Goal: Task Accomplishment & Management: Manage account settings

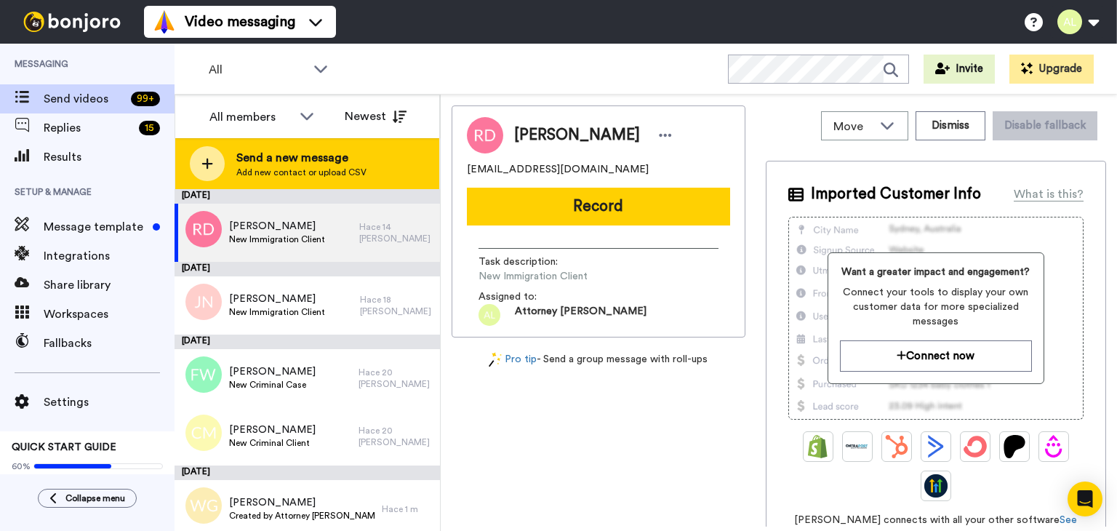
click at [209, 157] on icon at bounding box center [207, 163] width 12 height 13
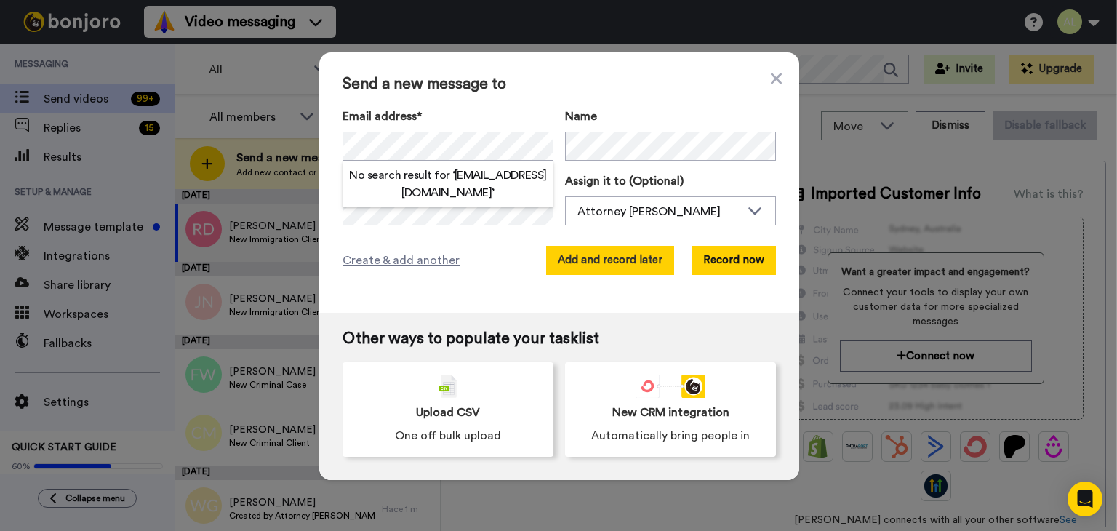
click at [585, 265] on button "Add and record later" at bounding box center [610, 260] width 128 height 29
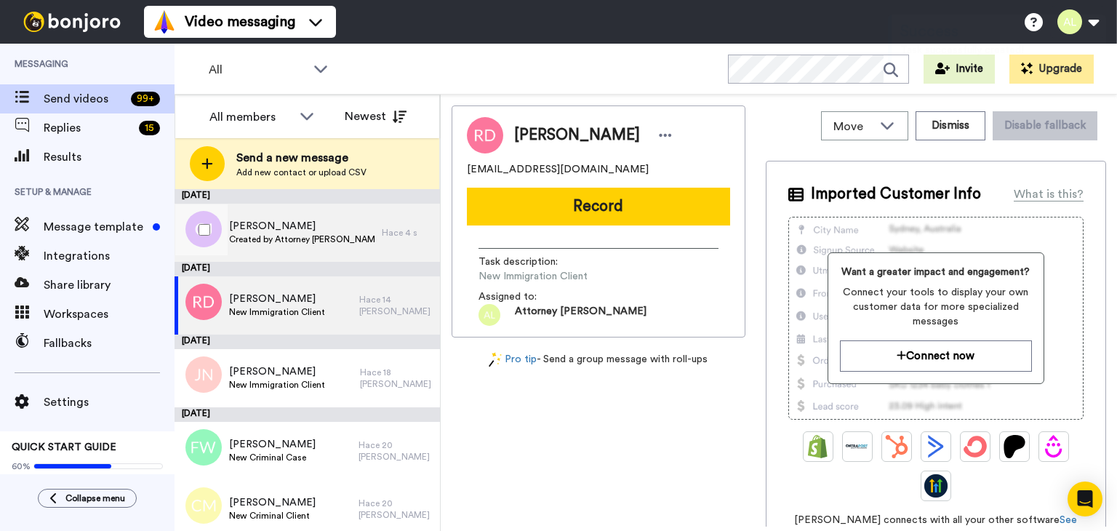
click at [406, 223] on div "[PERSON_NAME] Created by Attorney [PERSON_NAME] 4 s" at bounding box center [307, 233] width 265 height 58
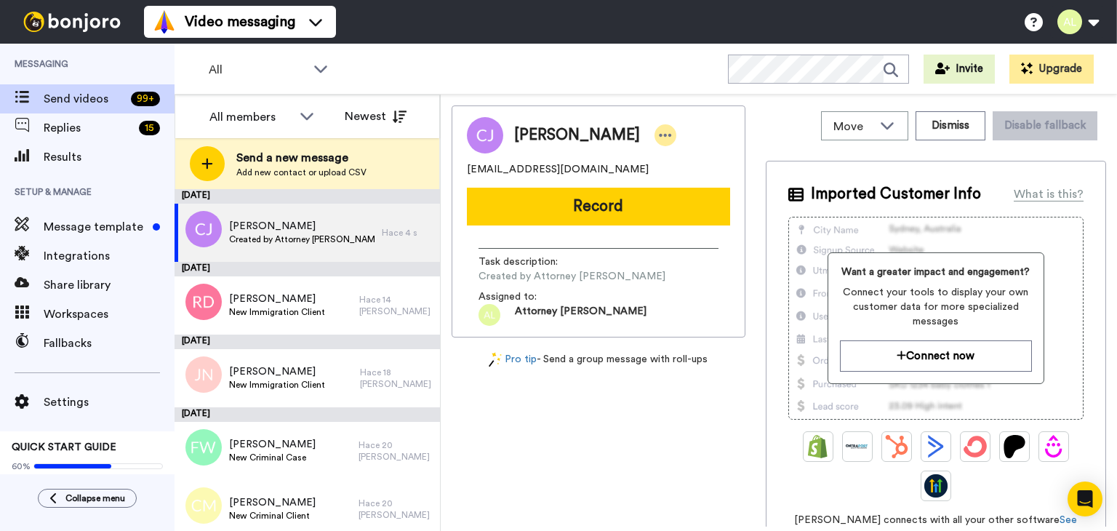
click at [655, 132] on div at bounding box center [666, 135] width 22 height 22
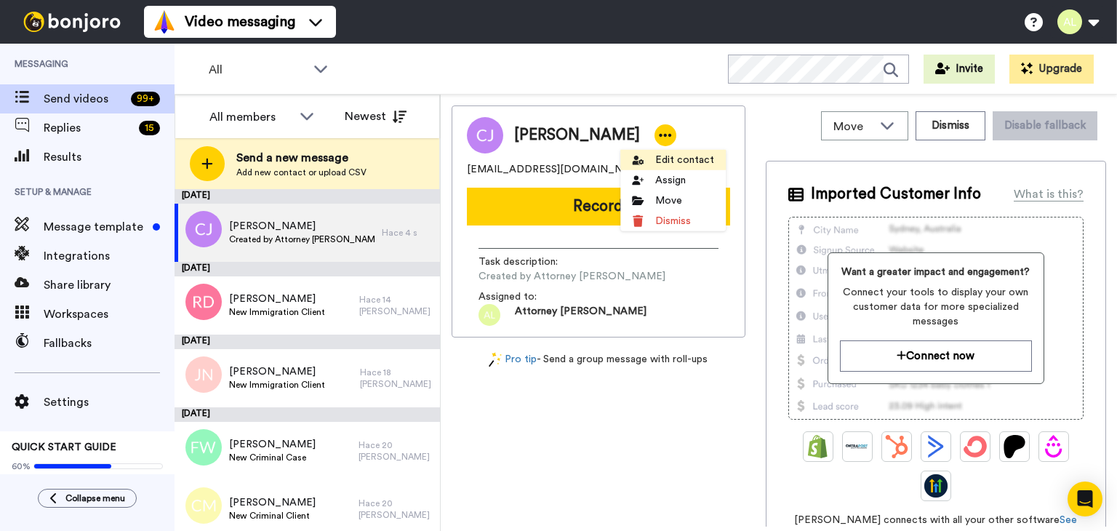
click at [649, 158] on li "Edit contact" at bounding box center [672, 160] width 105 height 20
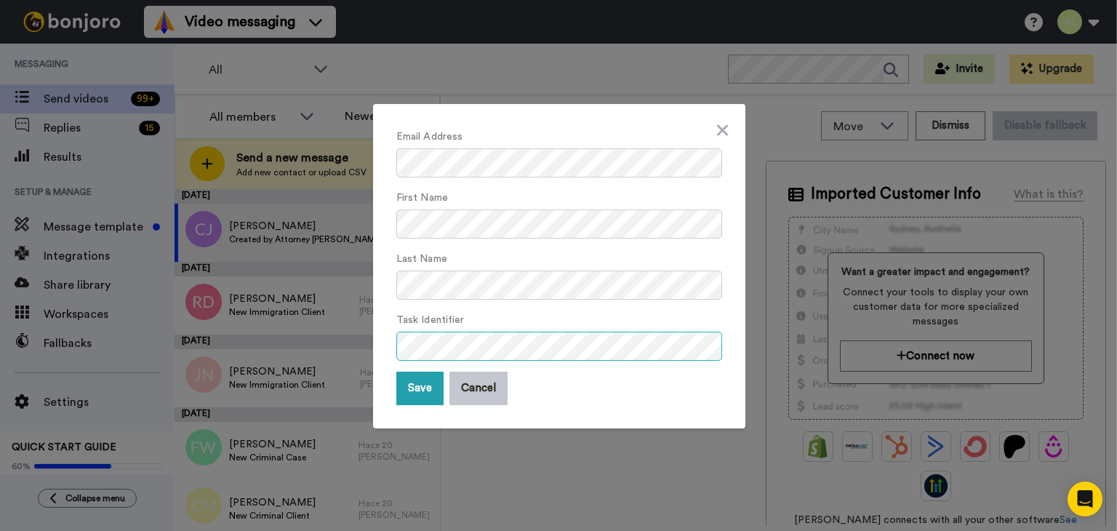
click at [329, 357] on div "Email Address First Name Last Name Task Identifier Save Cancel" at bounding box center [558, 265] width 1117 height 531
click at [406, 379] on button "Save" at bounding box center [419, 388] width 47 height 33
